Goal: Task Accomplishment & Management: Use online tool/utility

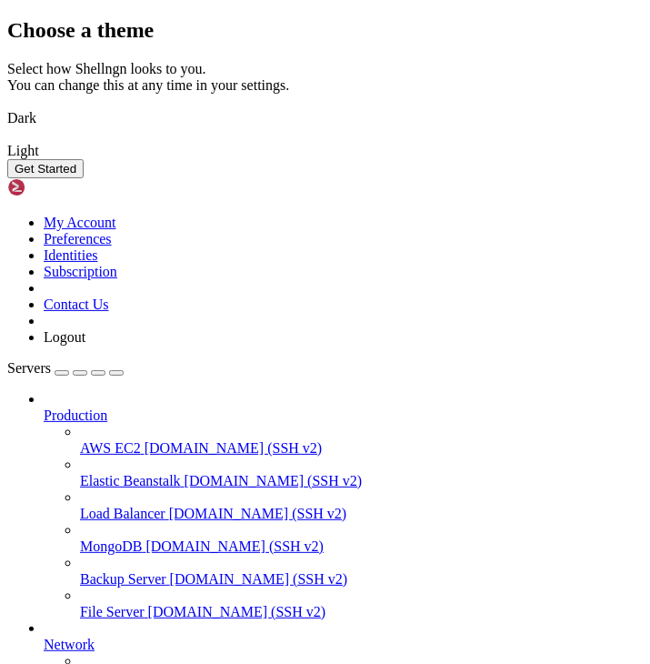
click at [7, 106] on img at bounding box center [7, 106] width 0 height 0
click at [84, 178] on button "Get Started" at bounding box center [45, 168] width 76 height 19
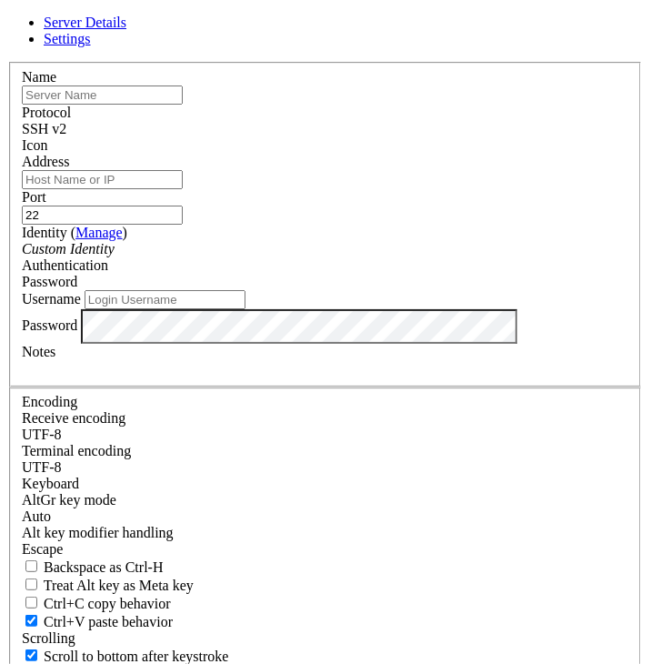
click at [183, 105] on input "text" at bounding box center [102, 94] width 161 height 19
type input "Bandit"
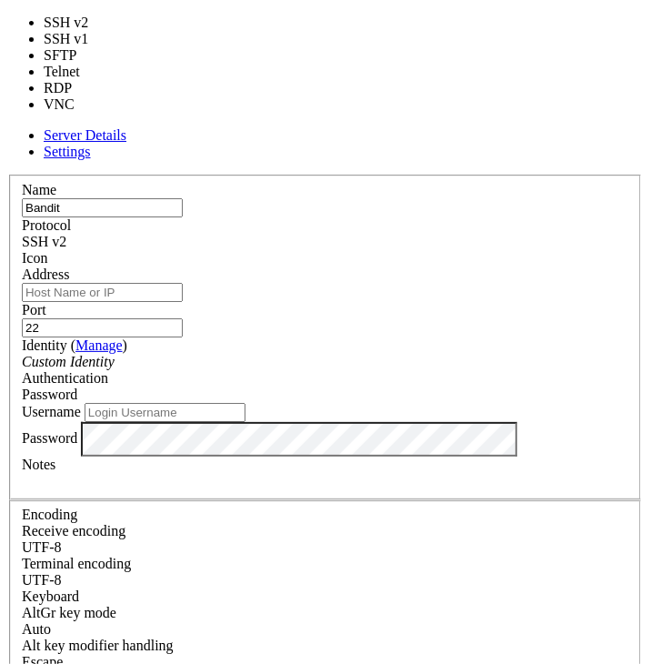
click at [264, 234] on div "SSH v2" at bounding box center [325, 242] width 607 height 16
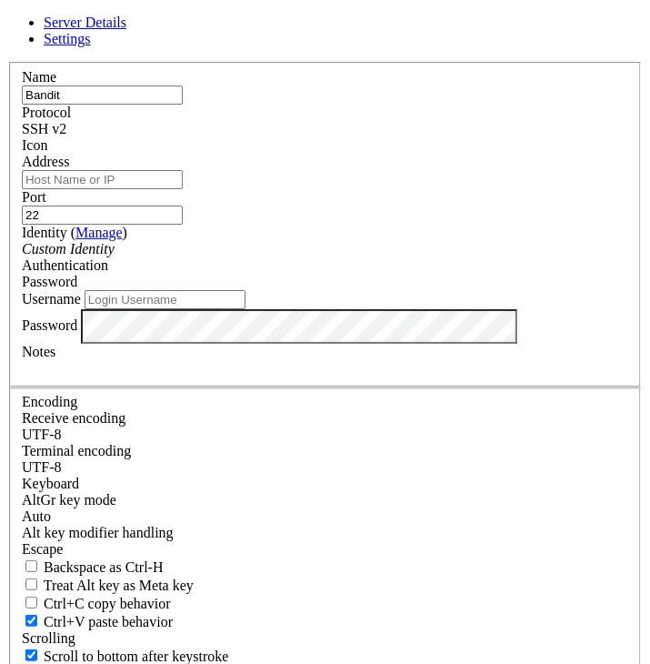
click at [274, 137] on div "SSH v2" at bounding box center [325, 129] width 607 height 16
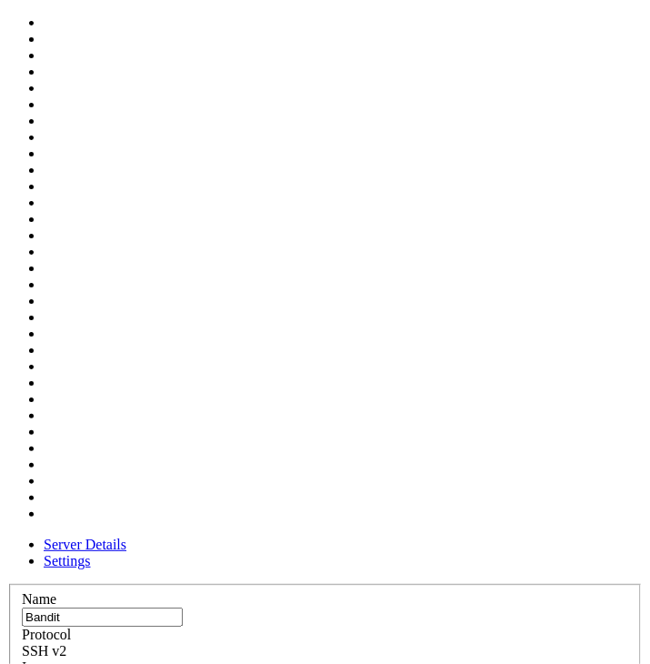
click at [273, 663] on div at bounding box center [325, 676] width 607 height 0
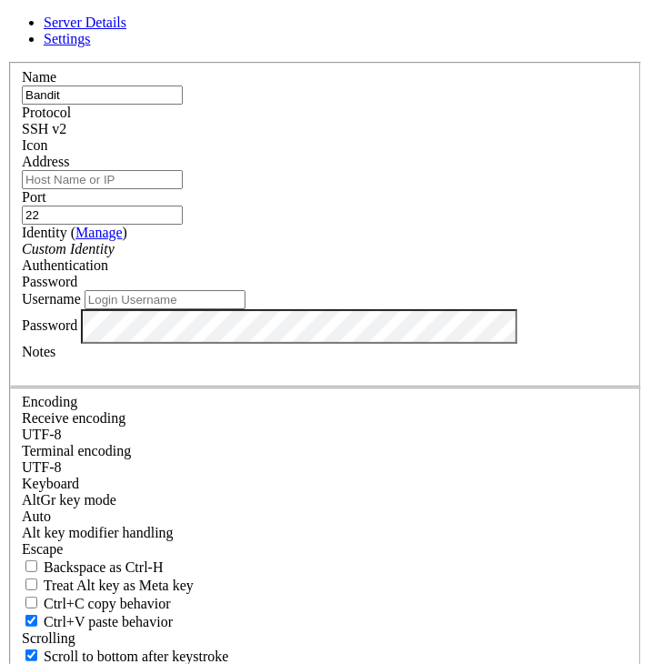
click at [273, 154] on div at bounding box center [325, 154] width 607 height 0
click at [183, 189] on input "Address" at bounding box center [102, 179] width 161 height 19
paste input "[URL][DOMAIN_NAME]"
type input "h"
click at [333, 137] on div "SSH v2" at bounding box center [325, 129] width 607 height 16
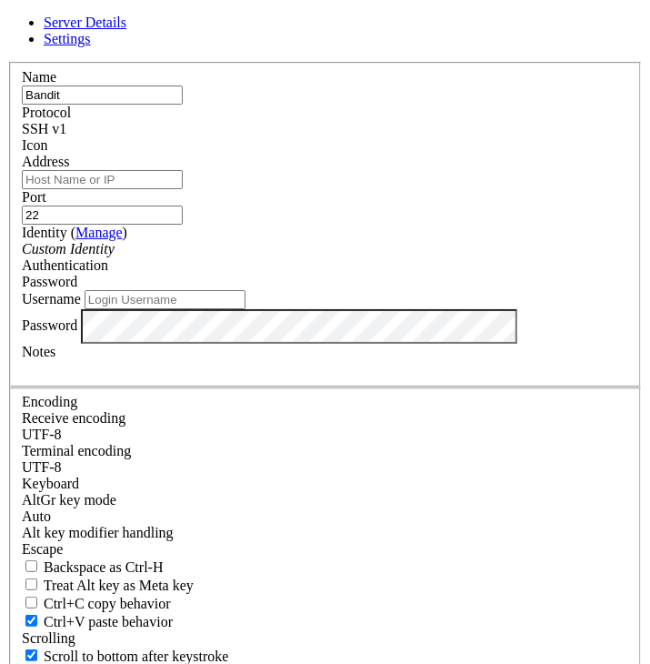
click at [183, 105] on input "Bandit" at bounding box center [102, 94] width 161 height 19
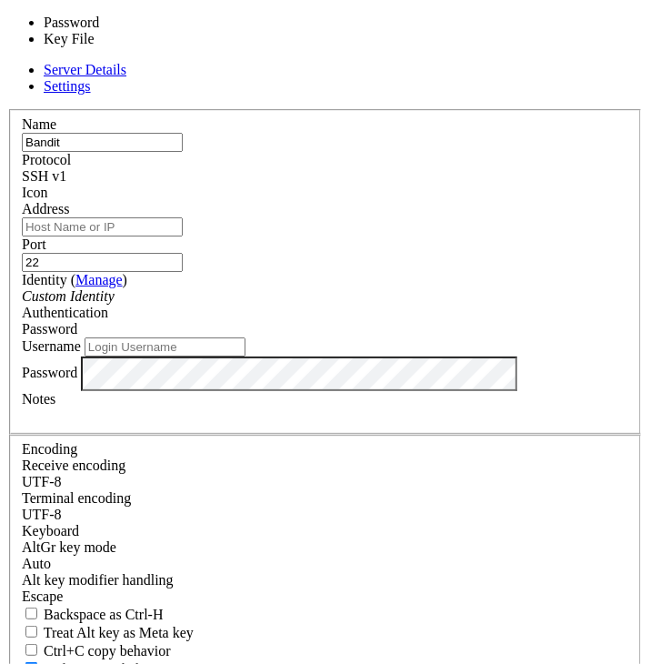
click at [357, 337] on div "Password" at bounding box center [325, 329] width 607 height 16
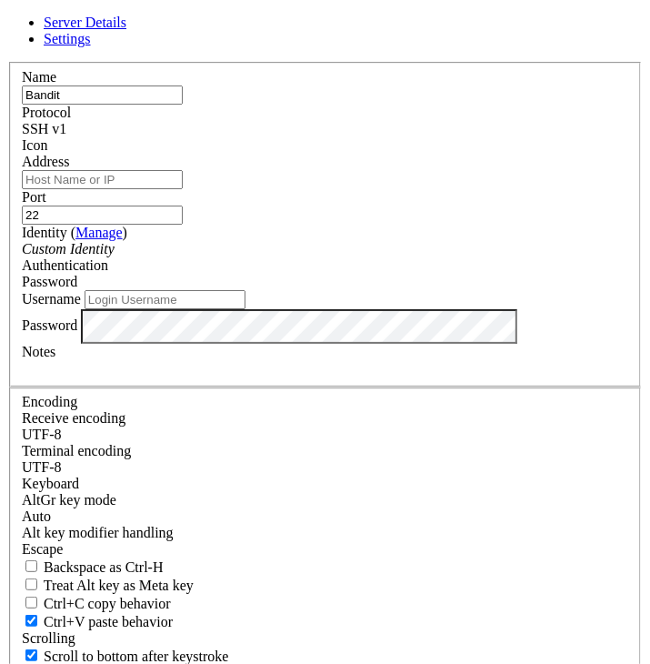
click at [357, 290] on div "Password" at bounding box center [325, 282] width 607 height 16
click at [362, 257] on div "Custom Identity" at bounding box center [325, 249] width 607 height 16
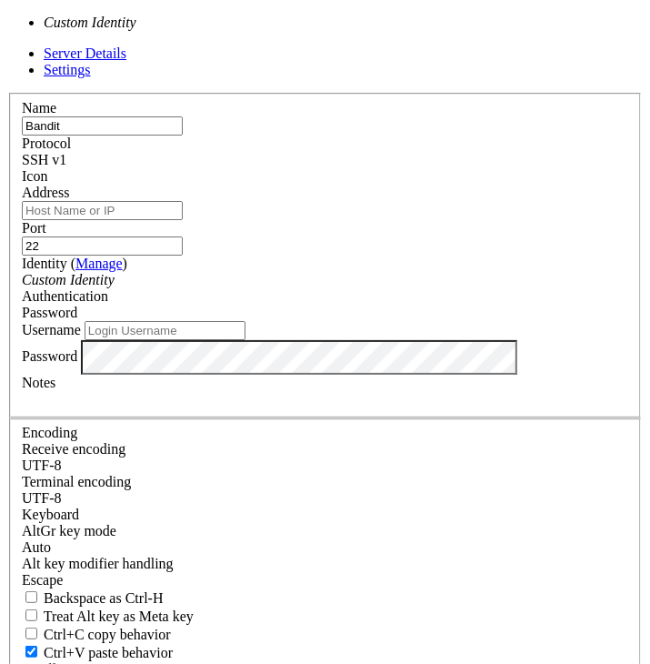
click at [362, 288] on div "Custom Identity" at bounding box center [325, 280] width 607 height 16
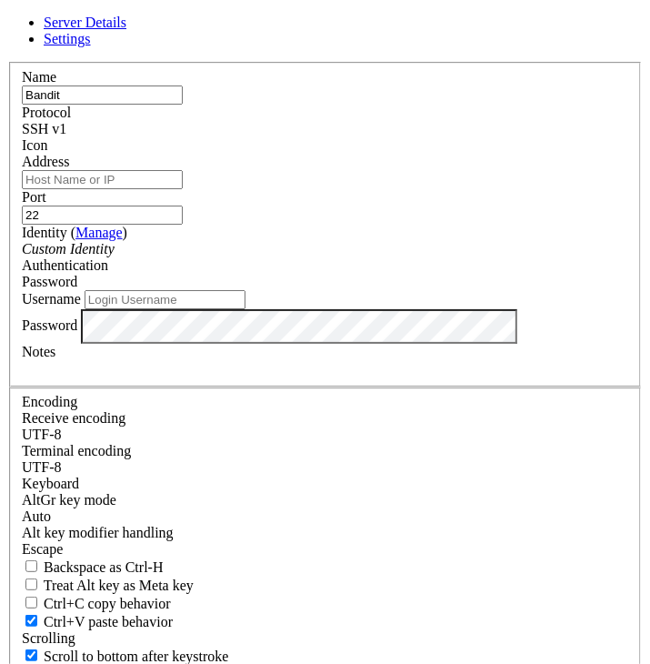
click at [362, 257] on div "Custom Identity" at bounding box center [325, 249] width 607 height 16
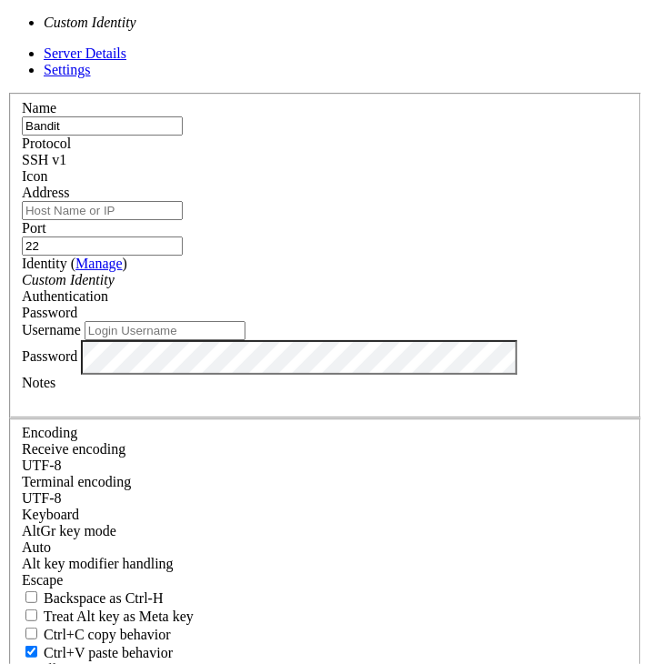
click at [435, 288] on div "Custom Identity" at bounding box center [325, 280] width 607 height 16
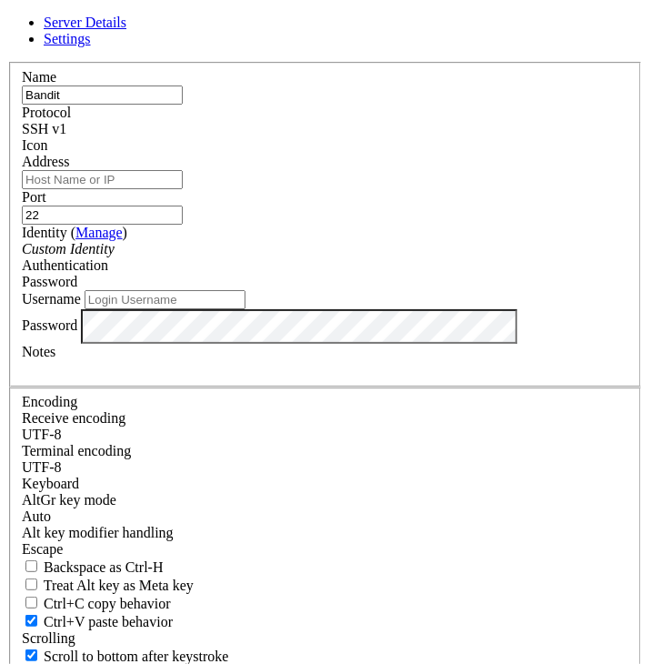
scroll to position [153, 0]
click at [246, 309] on input "Username" at bounding box center [165, 299] width 161 height 19
type input "bandit0"
click at [183, 225] on input "22" at bounding box center [102, 215] width 161 height 19
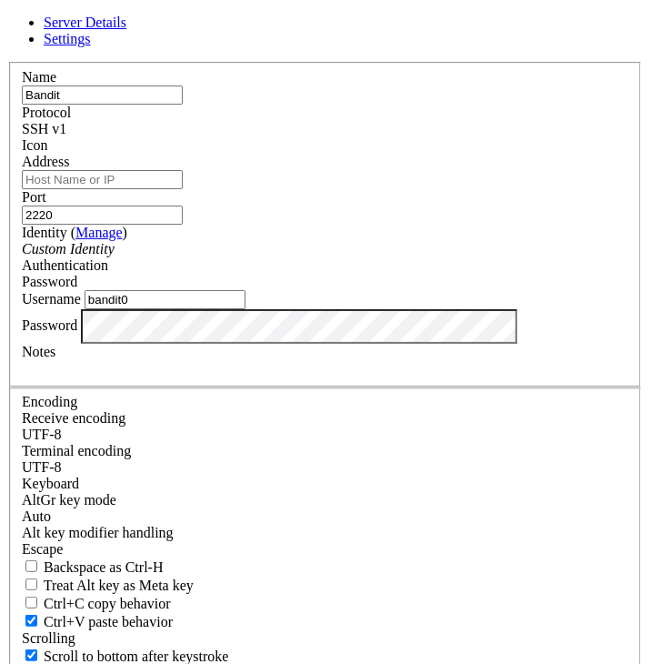
type input "2220"
click at [183, 170] on input "Address" at bounding box center [102, 179] width 161 height 19
paste input "[DOMAIN_NAME]"
type input "[DOMAIN_NAME]"
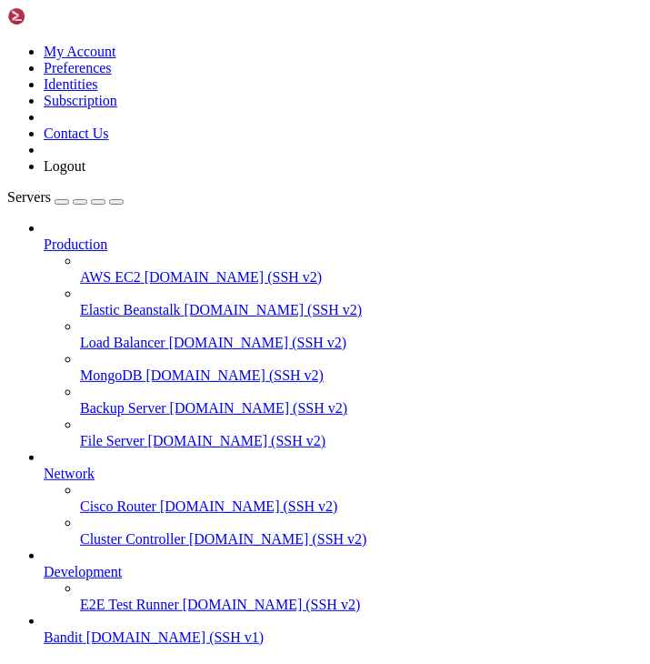
scroll to position [69, 0]
click at [83, 629] on span "Bandit" at bounding box center [63, 636] width 39 height 15
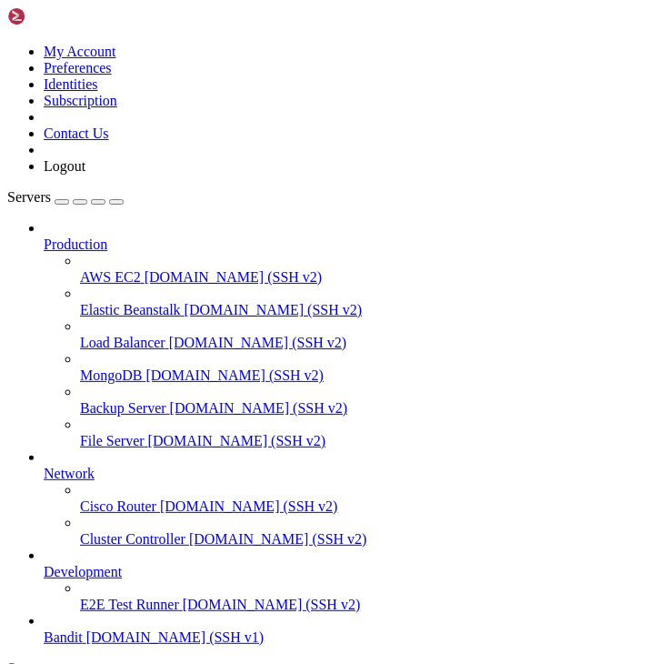
scroll to position [0, 0]
click at [138, 629] on link "Bandit [DOMAIN_NAME] (SSH v1)" at bounding box center [343, 637] width 599 height 16
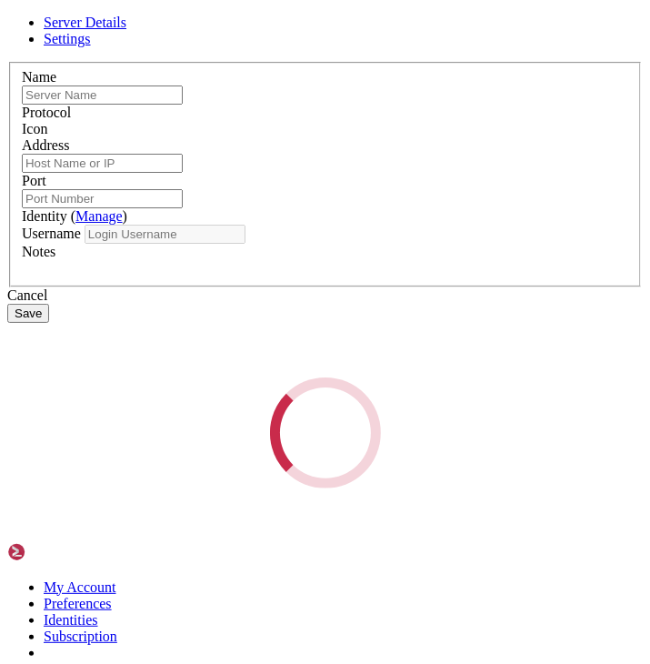
type input "Bandit"
type input "[DOMAIN_NAME]"
type input "2220"
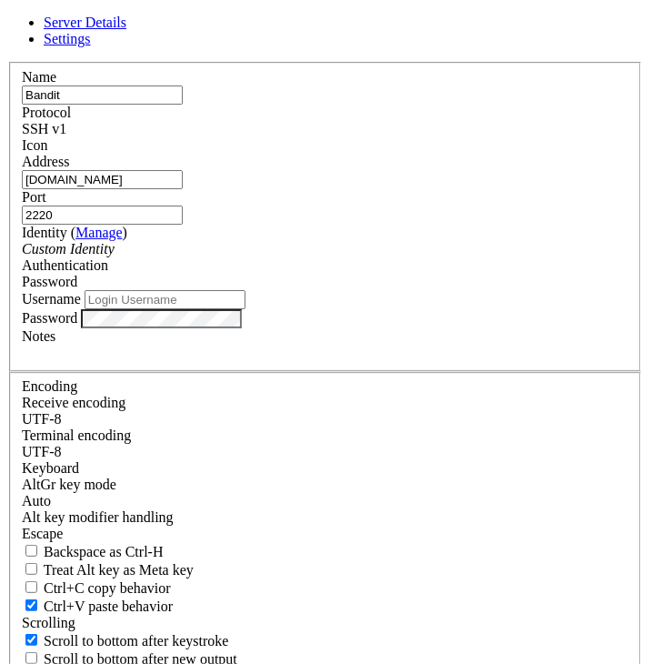
type input "bandit0"
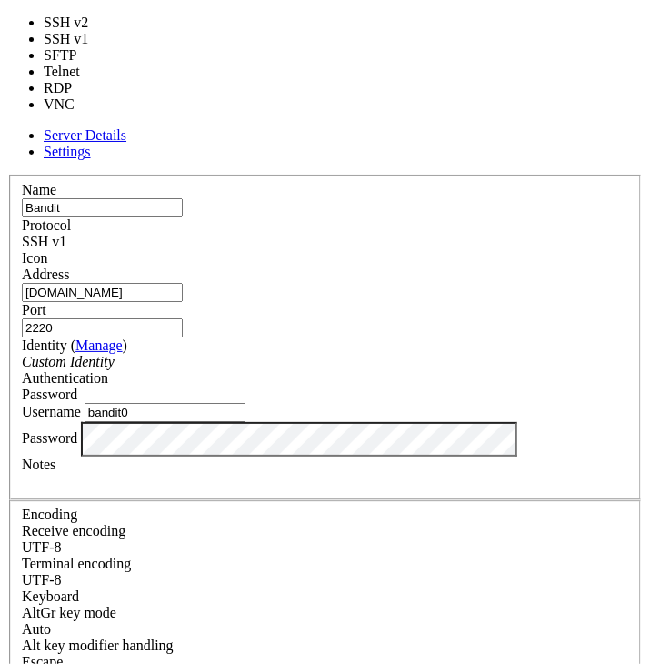
click at [315, 234] on div "SSH v1" at bounding box center [325, 242] width 607 height 16
type input "22"
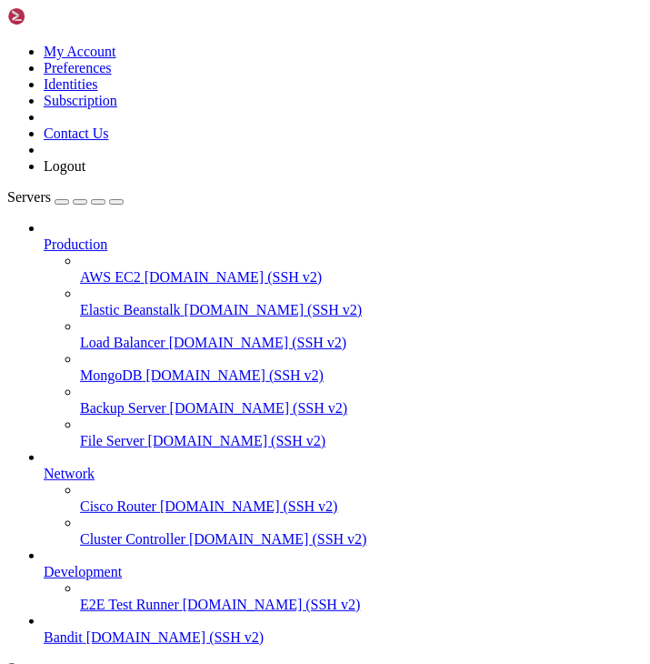
click at [83, 629] on span "Bandit" at bounding box center [63, 636] width 39 height 15
